Goal: Task Accomplishment & Management: Use online tool/utility

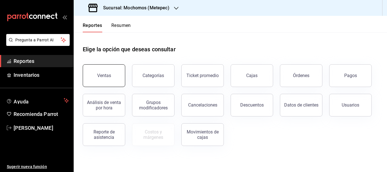
click at [108, 76] on div "Ventas" at bounding box center [104, 75] width 14 height 5
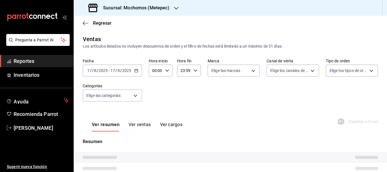
type input "PARROT,UBER_EATS,RAPPI,DIDI_FOOD,ONLINE"
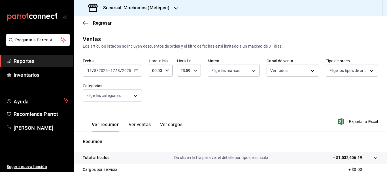
click at [88, 69] on input "11" at bounding box center [89, 70] width 5 height 5
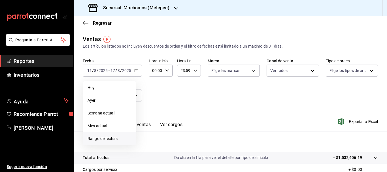
click at [100, 142] on li "Rango de fechas" at bounding box center [109, 138] width 53 height 13
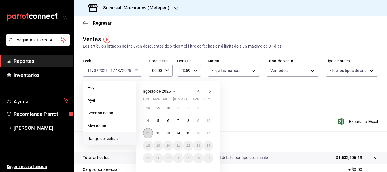
click at [145, 135] on button "11" at bounding box center [148, 133] width 10 height 10
click at [207, 133] on abbr "17" at bounding box center [208, 133] width 4 height 4
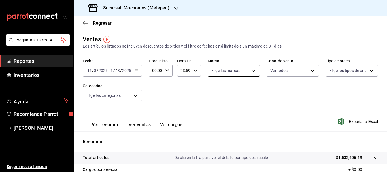
click at [232, 68] on body "Pregunta a Parrot AI Reportes Inventarios Ayuda Recomienda Parrot [PERSON_NAME]…" at bounding box center [193, 86] width 387 height 172
click at [216, 92] on label at bounding box center [213, 92] width 7 height 8
click at [215, 92] on input "checkbox" at bounding box center [212, 92] width 5 height 5
checkbox input "false"
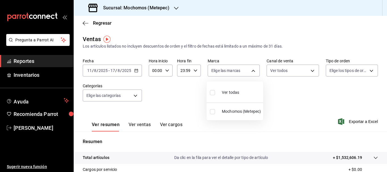
click at [213, 93] on input "checkbox" at bounding box center [212, 92] width 5 height 5
checkbox input "true"
type input "2365f74e-aa6b-4392-bdf2-72765591bddf"
checkbox input "true"
click at [297, 72] on div at bounding box center [193, 86] width 387 height 172
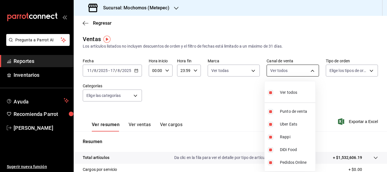
click at [297, 72] on body "Pregunta a Parrot AI Reportes Inventarios Ayuda Recomienda Parrot [PERSON_NAME]…" at bounding box center [193, 86] width 387 height 172
click at [346, 70] on div at bounding box center [193, 86] width 387 height 172
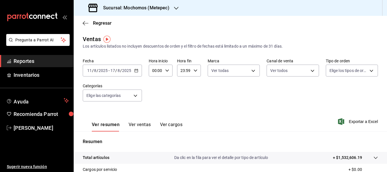
click at [346, 70] on body "Pregunta a Parrot AI Reportes Inventarios Ayuda Recomienda Parrot [PERSON_NAME]…" at bounding box center [193, 86] width 387 height 172
click at [329, 93] on input "checkbox" at bounding box center [328, 92] width 5 height 5
checkbox input "true"
type input "3a236ed8-2e24-47ca-8e59-ead494492482,da8509e8-5fca-4f62-958e-973104937870,EXTER…"
checkbox input "true"
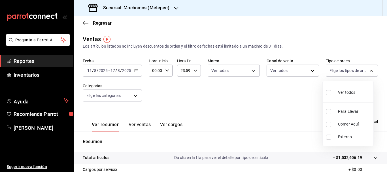
checkbox input "true"
click at [97, 96] on div at bounding box center [193, 86] width 387 height 172
click at [97, 96] on body "Pregunta a Parrot AI Reportes Inventarios Ayuda Recomienda Parrot [PERSON_NAME]…" at bounding box center [193, 86] width 387 height 172
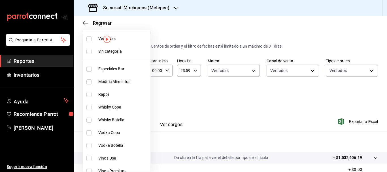
click at [87, 39] on input "checkbox" at bounding box center [88, 38] width 5 height 5
checkbox input "true"
type input "c9cbc288-c827-488d-81f5-370afefb1912,46081463-7037-4dd2-a9ab-e56ff6a8fa7c,bf958…"
checkbox input "true"
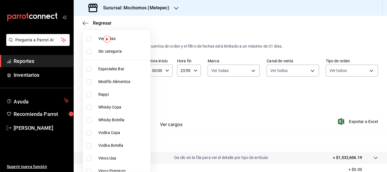
checkbox input "true"
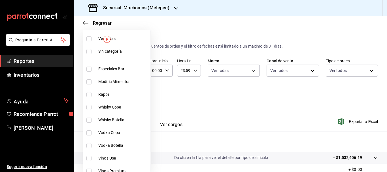
checkbox input "true"
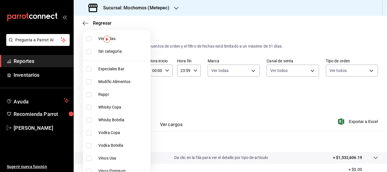
checkbox input "true"
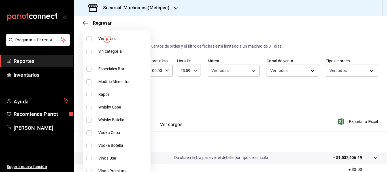
checkbox input "true"
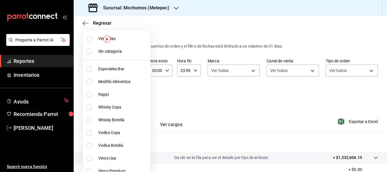
checkbox input "true"
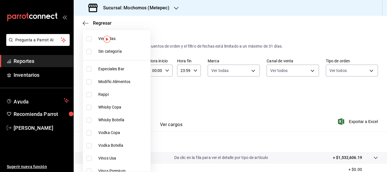
checkbox input "true"
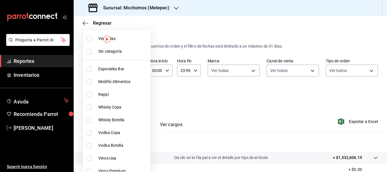
checkbox input "true"
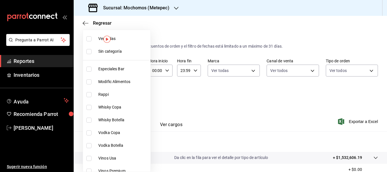
checkbox input "true"
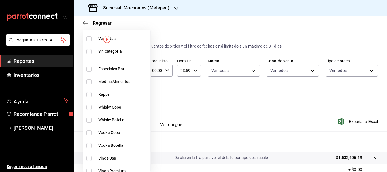
checkbox input "true"
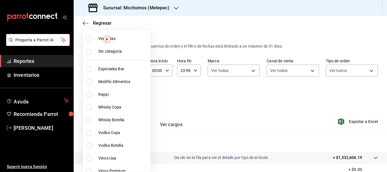
checkbox input "true"
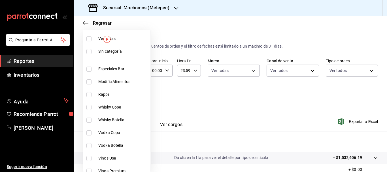
checkbox input "true"
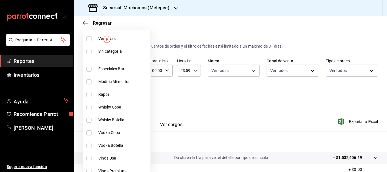
checkbox input "true"
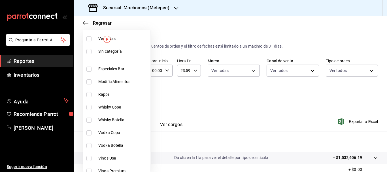
checkbox input "true"
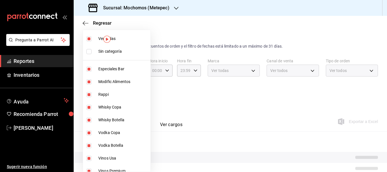
click at [89, 51] on input "checkbox" at bounding box center [88, 51] width 5 height 5
checkbox input "true"
click at [261, 112] on div at bounding box center [193, 86] width 387 height 172
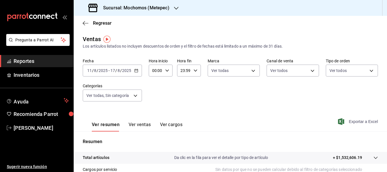
click at [364, 119] on span "Exportar a Excel" at bounding box center [358, 121] width 39 height 7
click at [363, 121] on span "Exportar a Excel" at bounding box center [358, 121] width 39 height 7
click at [91, 71] on input "11" at bounding box center [89, 70] width 5 height 5
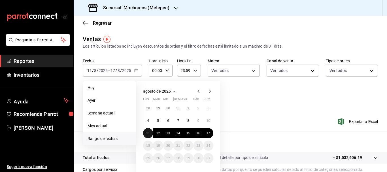
click at [146, 134] on button "11" at bounding box center [148, 133] width 10 height 10
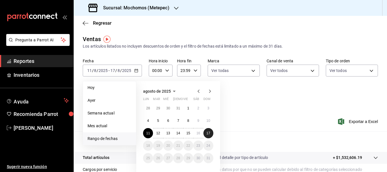
click at [211, 134] on button "17" at bounding box center [208, 133] width 10 height 10
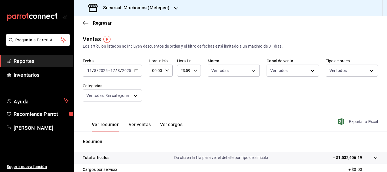
click at [358, 121] on span "Exportar a Excel" at bounding box center [358, 121] width 39 height 7
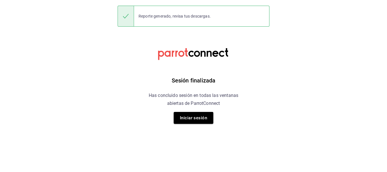
click at [386, 0] on html "Sesión finalizada Has concluido sesión en todas las ventanas abiertas de Parrot…" at bounding box center [193, 0] width 387 height 0
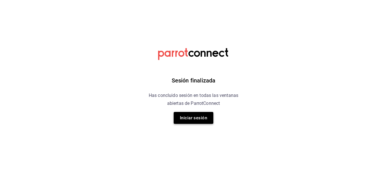
click at [185, 120] on button "Iniciar sesión" at bounding box center [194, 118] width 40 height 12
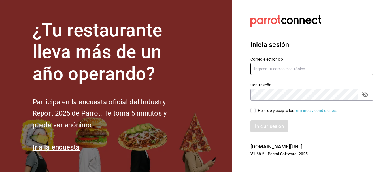
type input "[PERSON_NAME][EMAIL_ADDRESS][DOMAIN_NAME]"
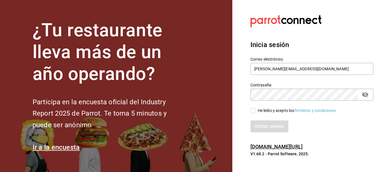
click at [253, 112] on input "He leído y acepto los Términos y condiciones." at bounding box center [252, 110] width 5 height 5
checkbox input "true"
click at [266, 126] on button "Iniciar sesión" at bounding box center [269, 126] width 39 height 12
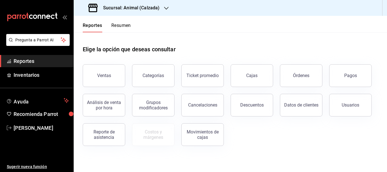
click at [135, 3] on div "Sucursal: Animal (Calzada)" at bounding box center [124, 8] width 93 height 16
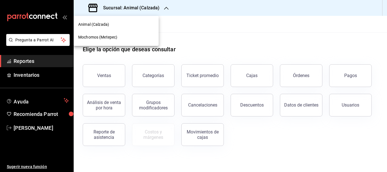
click at [126, 35] on div "Mochomos (Metepec)" at bounding box center [116, 37] width 76 height 6
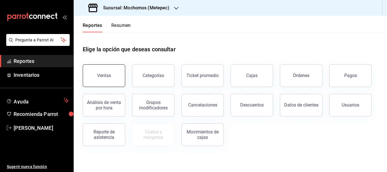
click at [107, 79] on button "Ventas" at bounding box center [104, 75] width 42 height 23
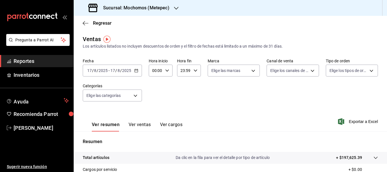
click at [90, 70] on input "17" at bounding box center [89, 70] width 5 height 5
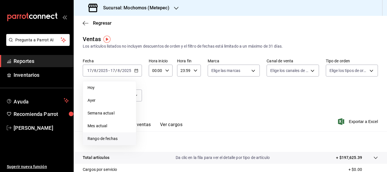
click at [101, 135] on li "Rango de fechas" at bounding box center [109, 138] width 53 height 13
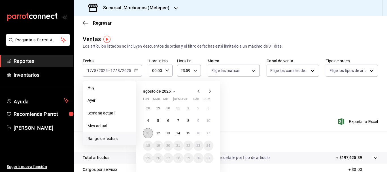
click at [151, 134] on button "11" at bounding box center [148, 133] width 10 height 10
click at [204, 134] on button "17" at bounding box center [208, 133] width 10 height 10
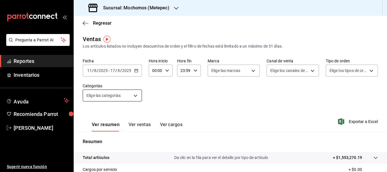
click at [127, 98] on body "Pregunta a Parrot AI Reportes Inventarios Ayuda Recomienda Parrot Cristian Merc…" at bounding box center [193, 86] width 387 height 172
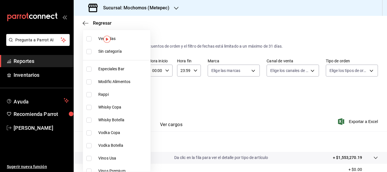
click at [90, 51] on input "checkbox" at bounding box center [88, 51] width 5 height 5
checkbox input "true"
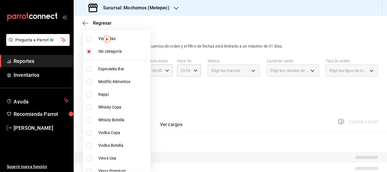
click at [87, 38] on input "checkbox" at bounding box center [88, 38] width 5 height 5
checkbox input "true"
type input "c9cbc288-c827-488d-81f5-370afefb1912,46081463-7037-4dd2-a9ab-e56ff6a8fa7c,bf958…"
checkbox input "true"
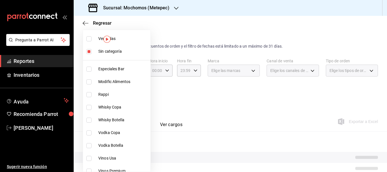
checkbox input "true"
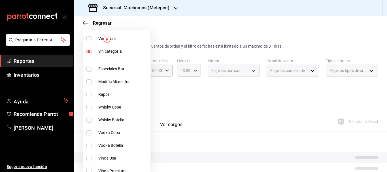
checkbox input "true"
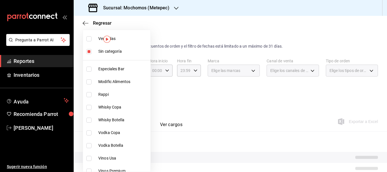
checkbox input "true"
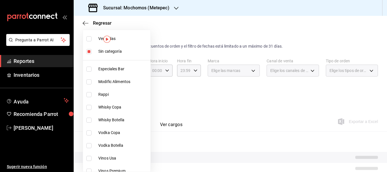
checkbox input "true"
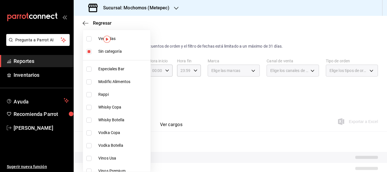
checkbox input "true"
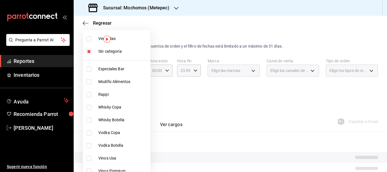
checkbox input "true"
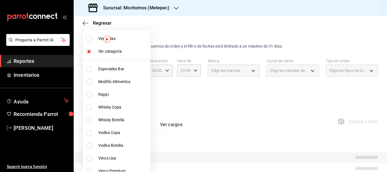
checkbox input "true"
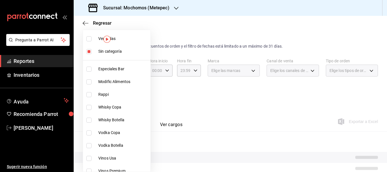
checkbox input "true"
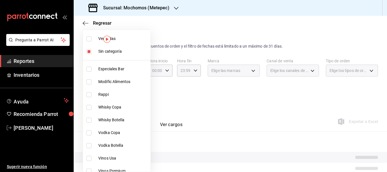
checkbox input "true"
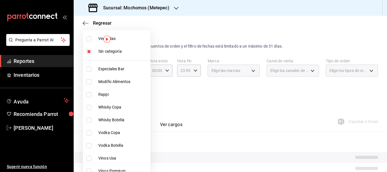
checkbox input "true"
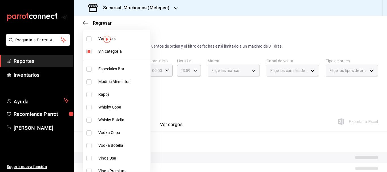
checkbox input "true"
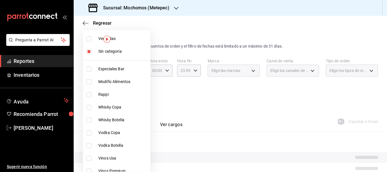
checkbox input "true"
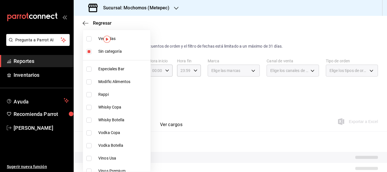
checkbox input "true"
click at [244, 76] on div at bounding box center [193, 86] width 387 height 172
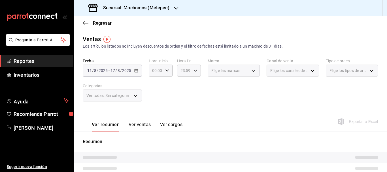
click at [244, 72] on div "Elige las marcas" at bounding box center [234, 71] width 52 height 12
click at [250, 71] on div "Elige las marcas" at bounding box center [234, 71] width 52 height 12
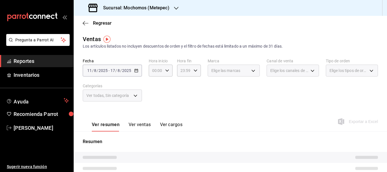
click at [250, 71] on div "Elige las marcas" at bounding box center [234, 71] width 52 height 12
click at [250, 69] on div "Elige las marcas" at bounding box center [234, 71] width 52 height 12
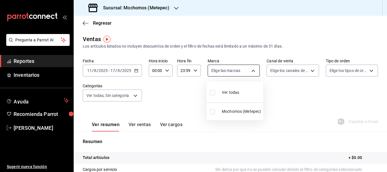
click at [250, 69] on body "Pregunta a Parrot AI Reportes Inventarios Ayuda Recomienda Parrot Cristian Merc…" at bounding box center [193, 86] width 387 height 172
click at [209, 93] on li "Ver todas" at bounding box center [234, 92] width 57 height 17
type input "2365f74e-aa6b-4392-bdf2-72765591bddf"
checkbox input "true"
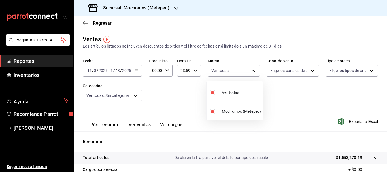
click at [289, 73] on div at bounding box center [193, 86] width 387 height 172
click at [289, 73] on body "Pregunta a Parrot AI Reportes Inventarios Ayuda Recomienda Parrot Cristian Merc…" at bounding box center [193, 86] width 387 height 172
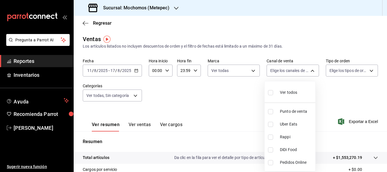
click at [268, 95] on label at bounding box center [271, 92] width 7 height 8
click at [268, 95] on input "checkbox" at bounding box center [270, 92] width 5 height 5
checkbox input "false"
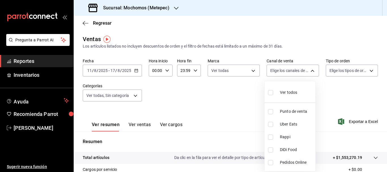
checkbox input "false"
click at [269, 94] on input "checkbox" at bounding box center [270, 92] width 5 height 5
checkbox input "true"
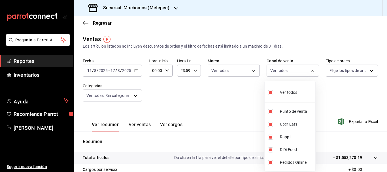
type input "PARROT,UBER_EATS,RAPPI,DIDI_FOOD,ONLINE"
checkbox input "true"
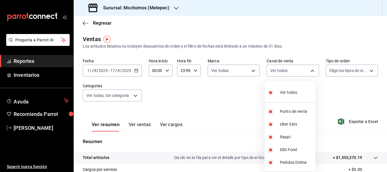
checkbox input "true"
click at [355, 72] on div at bounding box center [193, 86] width 387 height 172
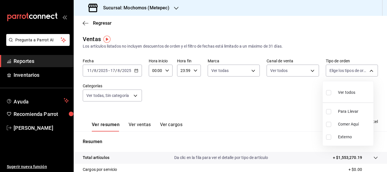
click at [355, 72] on body "Pregunta a Parrot AI Reportes Inventarios Ayuda Recomienda Parrot Cristian Merc…" at bounding box center [193, 86] width 387 height 172
click at [331, 94] on input "checkbox" at bounding box center [328, 92] width 5 height 5
checkbox input "true"
type input "3a236ed8-2e24-47ca-8e59-ead494492482,da8509e8-5fca-4f62-958e-973104937870,EXTER…"
checkbox input "true"
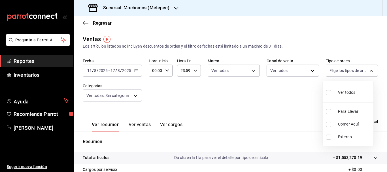
checkbox input "true"
click at [131, 96] on div at bounding box center [193, 86] width 387 height 172
click at [131, 96] on body "Pregunta a Parrot AI Reportes Inventarios Ayuda Recomienda Parrot Cristian Merc…" at bounding box center [193, 86] width 387 height 172
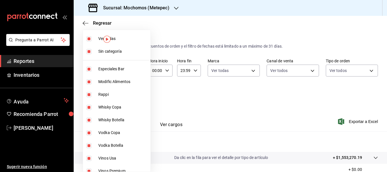
click at [363, 121] on div at bounding box center [193, 86] width 387 height 172
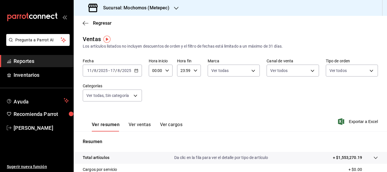
click at [363, 121] on span "Exportar a Excel" at bounding box center [358, 121] width 39 height 7
click at [89, 71] on input "11" at bounding box center [89, 70] width 5 height 5
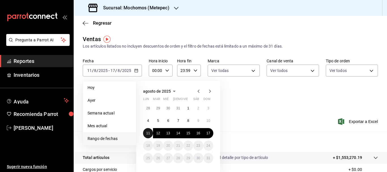
click at [146, 130] on button "11" at bounding box center [148, 133] width 10 height 10
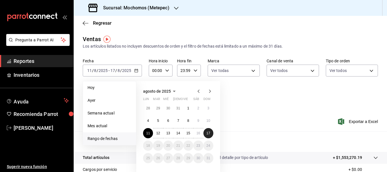
click at [206, 133] on button "17" at bounding box center [208, 133] width 10 height 10
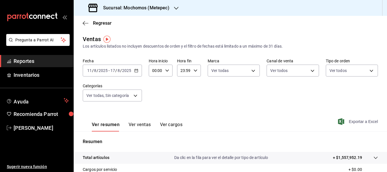
click at [358, 122] on span "Exportar a Excel" at bounding box center [358, 121] width 39 height 7
click at [89, 70] on input "11" at bounding box center [89, 70] width 5 height 5
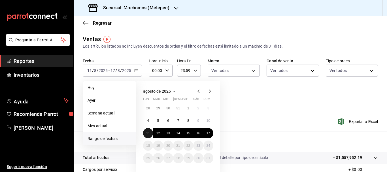
click at [147, 133] on abbr "11" at bounding box center [148, 133] width 4 height 4
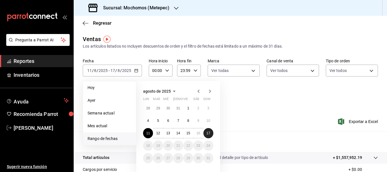
click at [206, 135] on button "17" at bounding box center [208, 133] width 10 height 10
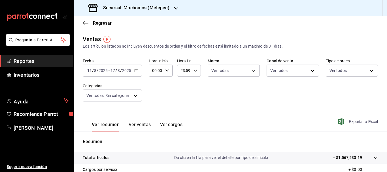
click at [364, 123] on span "Exportar a Excel" at bounding box center [358, 121] width 39 height 7
click at [89, 70] on input "11" at bounding box center [89, 70] width 5 height 5
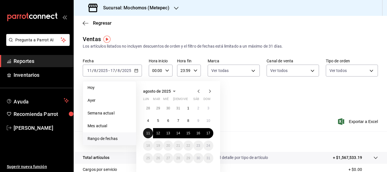
click at [146, 131] on abbr "11" at bounding box center [148, 133] width 4 height 4
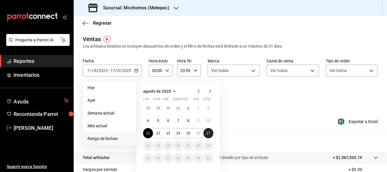
click at [208, 136] on button "17" at bounding box center [208, 133] width 10 height 10
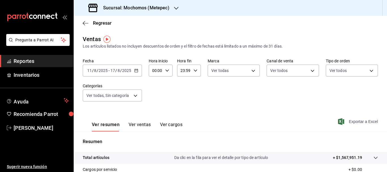
click at [366, 123] on span "Exportar a Excel" at bounding box center [358, 121] width 39 height 7
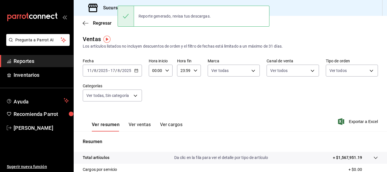
click at [91, 71] on input "11" at bounding box center [89, 70] width 5 height 5
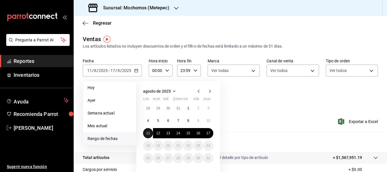
click at [148, 131] on button "11" at bounding box center [148, 133] width 10 height 10
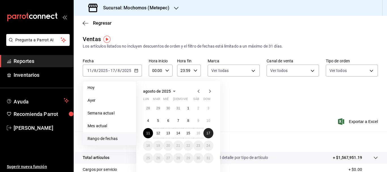
click at [210, 132] on abbr "17" at bounding box center [208, 133] width 4 height 4
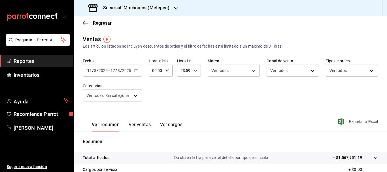
click at [357, 123] on span "Exportar a Excel" at bounding box center [358, 121] width 39 height 7
click at [338, 119] on icon "button" at bounding box center [341, 121] width 6 height 7
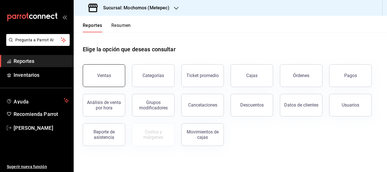
click at [108, 84] on button "Ventas" at bounding box center [104, 75] width 42 height 23
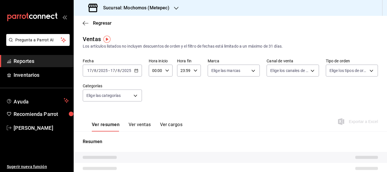
type input "PARROT,UBER_EATS,RAPPI,DIDI_FOOD,ONLINE"
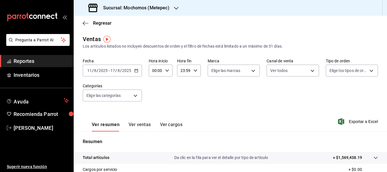
click at [89, 71] on input "11" at bounding box center [89, 70] width 5 height 5
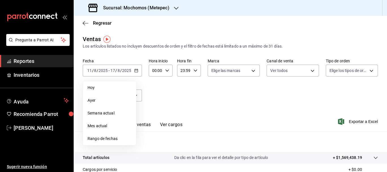
click at [105, 140] on span "Rango de fechas" at bounding box center [109, 139] width 44 height 6
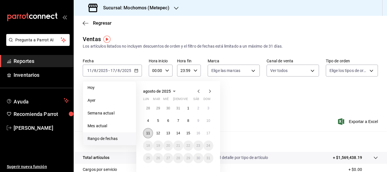
click at [150, 136] on button "11" at bounding box center [148, 133] width 10 height 10
click at [207, 133] on abbr "17" at bounding box center [208, 133] width 4 height 4
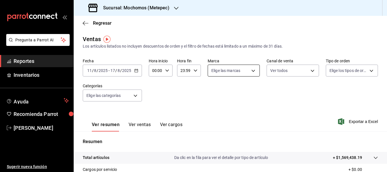
click at [249, 70] on body "Pregunta a Parrot AI Reportes Inventarios Ayuda Recomienda Parrot Cristian Merc…" at bounding box center [193, 86] width 387 height 172
click at [226, 90] on span "Ver todas" at bounding box center [230, 92] width 17 height 6
type input "2365f74e-aa6b-4392-bdf2-72765591bddf"
checkbox input "true"
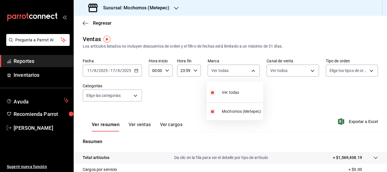
click at [283, 76] on div at bounding box center [193, 86] width 387 height 172
click at [283, 76] on body "Pregunta a Parrot AI Reportes Inventarios Ayuda Recomienda Parrot Cristian Merc…" at bounding box center [193, 86] width 387 height 172
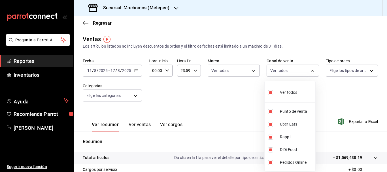
click at [336, 71] on div at bounding box center [193, 86] width 387 height 172
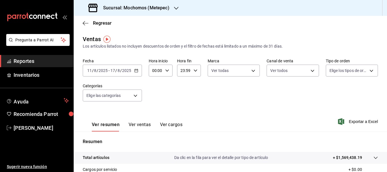
click at [336, 71] on body "Pregunta a Parrot AI Reportes Inventarios Ayuda Recomienda Parrot Cristian Merc…" at bounding box center [193, 86] width 387 height 172
click at [327, 91] on input "checkbox" at bounding box center [328, 92] width 5 height 5
checkbox input "true"
type input "3a236ed8-2e24-47ca-8e59-ead494492482,da8509e8-5fca-4f62-958e-973104937870,EXTER…"
checkbox input "true"
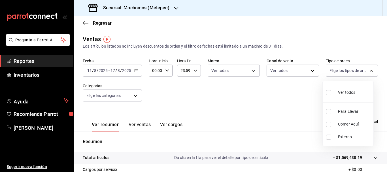
checkbox input "true"
click at [120, 95] on div at bounding box center [193, 86] width 387 height 172
click at [120, 95] on body "Pregunta a Parrot AI Reportes Inventarios Ayuda Recomienda Parrot Cristian Merc…" at bounding box center [193, 86] width 387 height 172
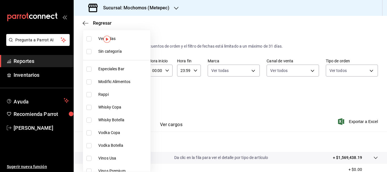
click at [89, 40] on input "checkbox" at bounding box center [88, 38] width 5 height 5
checkbox input "true"
type input "c9cbc288-c827-488d-81f5-370afefb1912,46081463-7037-4dd2-a9ab-e56ff6a8fa7c,bf958…"
checkbox input "true"
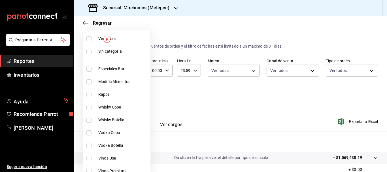
checkbox input "true"
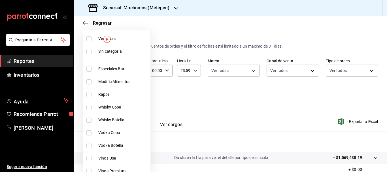
checkbox input "true"
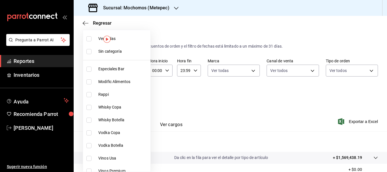
checkbox input "true"
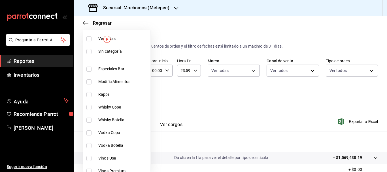
checkbox input "true"
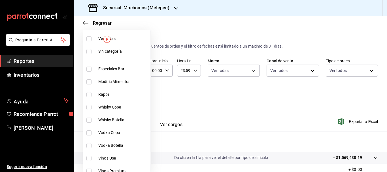
checkbox input "true"
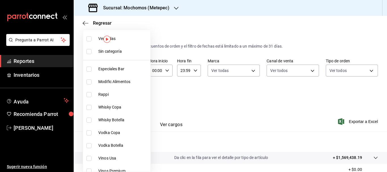
checkbox input "true"
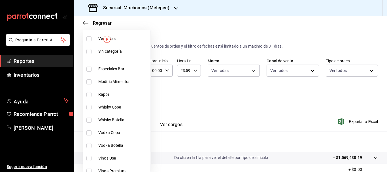
checkbox input "true"
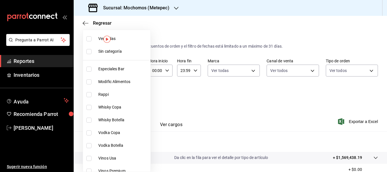
checkbox input "true"
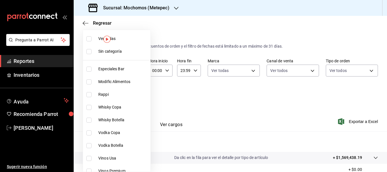
checkbox input "true"
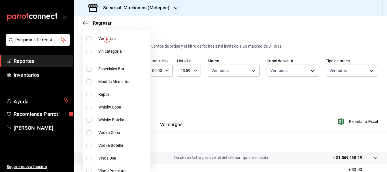
checkbox input "true"
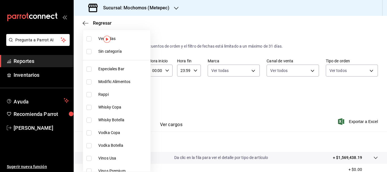
checkbox input "true"
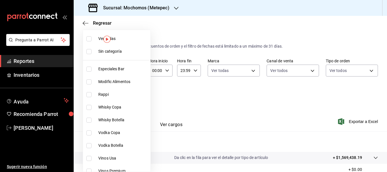
checkbox input "true"
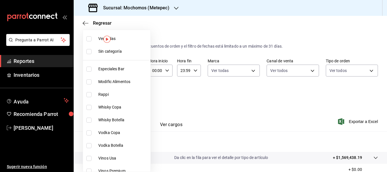
checkbox input "true"
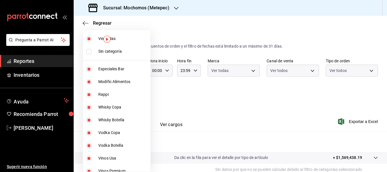
click at [90, 52] on input "checkbox" at bounding box center [88, 51] width 5 height 5
checkbox input "true"
click at [369, 121] on div at bounding box center [193, 86] width 387 height 172
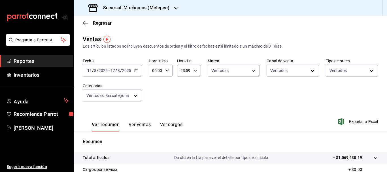
click at [369, 121] on span "Exportar a Excel" at bounding box center [358, 121] width 39 height 7
click at [91, 71] on input "11" at bounding box center [89, 70] width 5 height 5
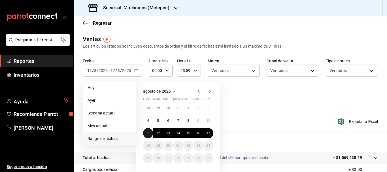
click at [150, 135] on button "11" at bounding box center [148, 133] width 10 height 10
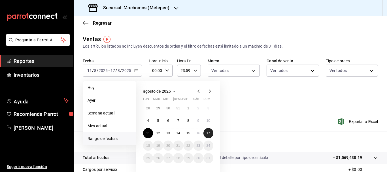
click at [209, 131] on abbr "17" at bounding box center [208, 133] width 4 height 4
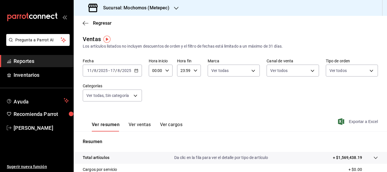
click at [360, 119] on span "Exportar a Excel" at bounding box center [358, 121] width 39 height 7
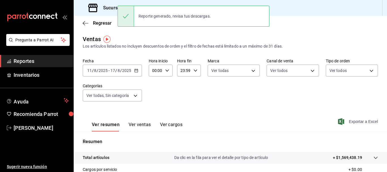
click at [354, 121] on span "Exportar a Excel" at bounding box center [358, 121] width 39 height 7
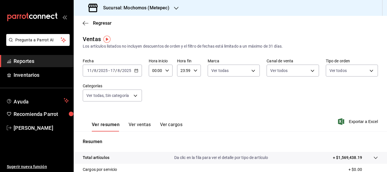
click at [90, 70] on input "11" at bounding box center [89, 70] width 5 height 5
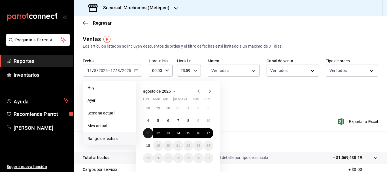
click at [146, 134] on button "11" at bounding box center [148, 133] width 10 height 10
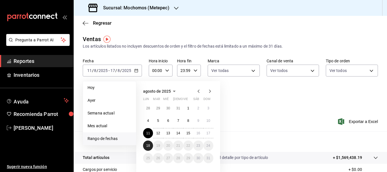
click at [150, 148] on button "18" at bounding box center [148, 145] width 10 height 10
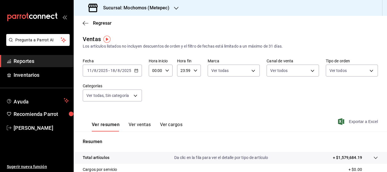
click at [353, 123] on span "Exportar a Excel" at bounding box center [358, 121] width 39 height 7
